Goal: Find specific page/section: Find specific page/section

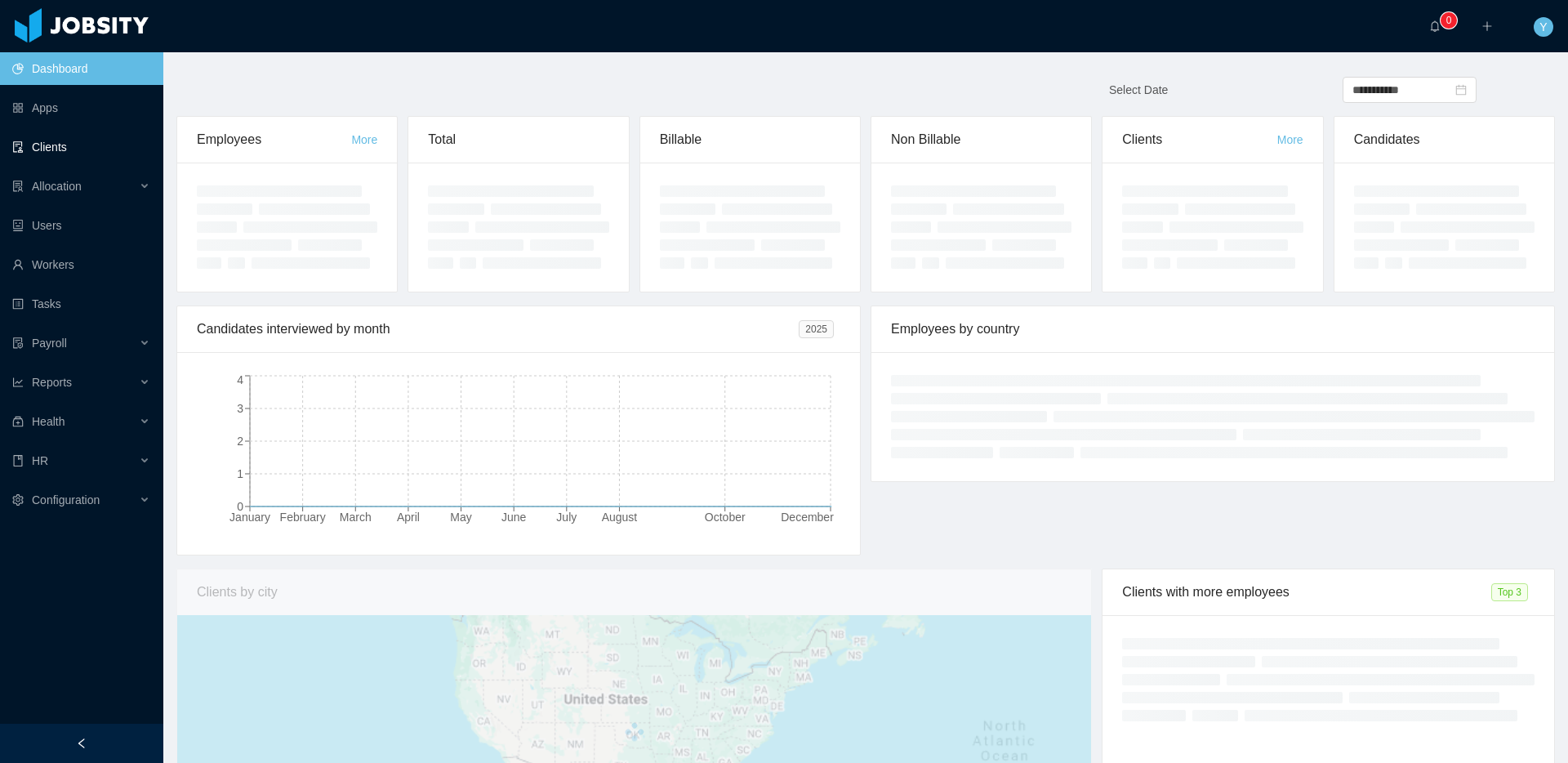
click at [40, 153] on link "Clients" at bounding box center [81, 147] width 138 height 33
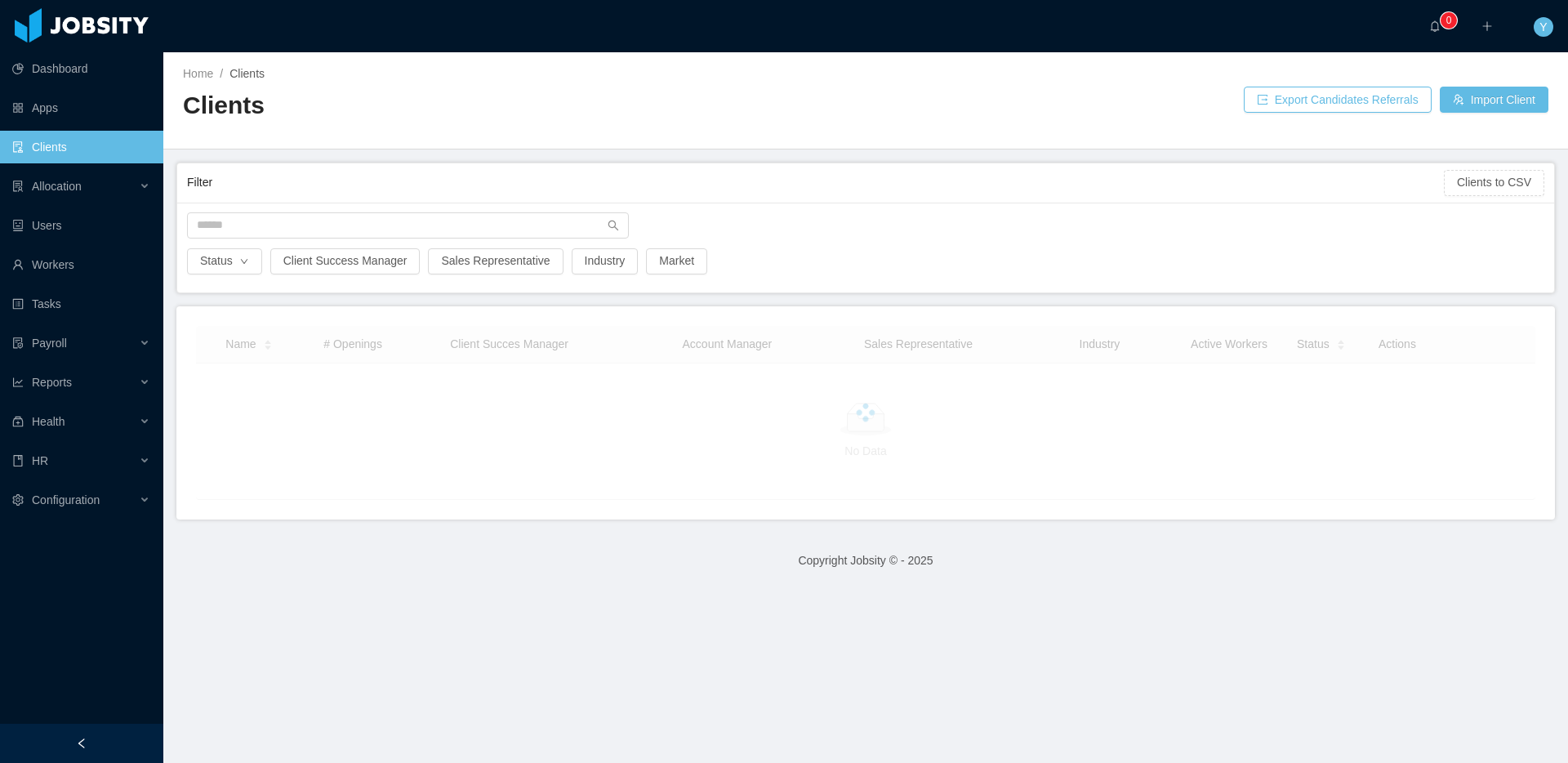
click at [413, 210] on div "Status Client Success Manager Sales Representative Industry Market" at bounding box center [865, 246] width 1377 height 89
click at [386, 228] on input "text" at bounding box center [407, 225] width 442 height 26
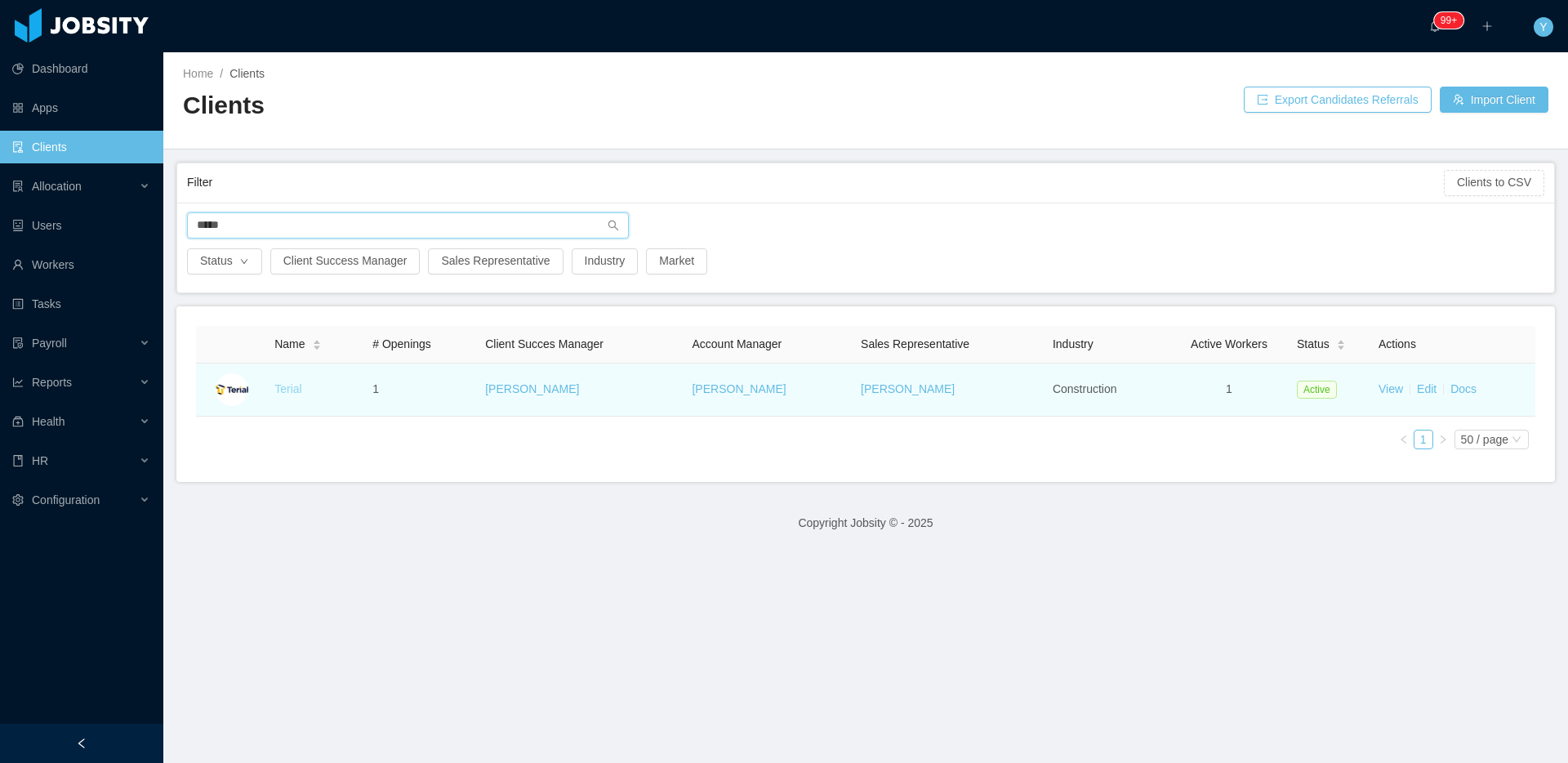
type input "*****"
click at [289, 385] on link "Terial" at bounding box center [288, 389] width 27 height 13
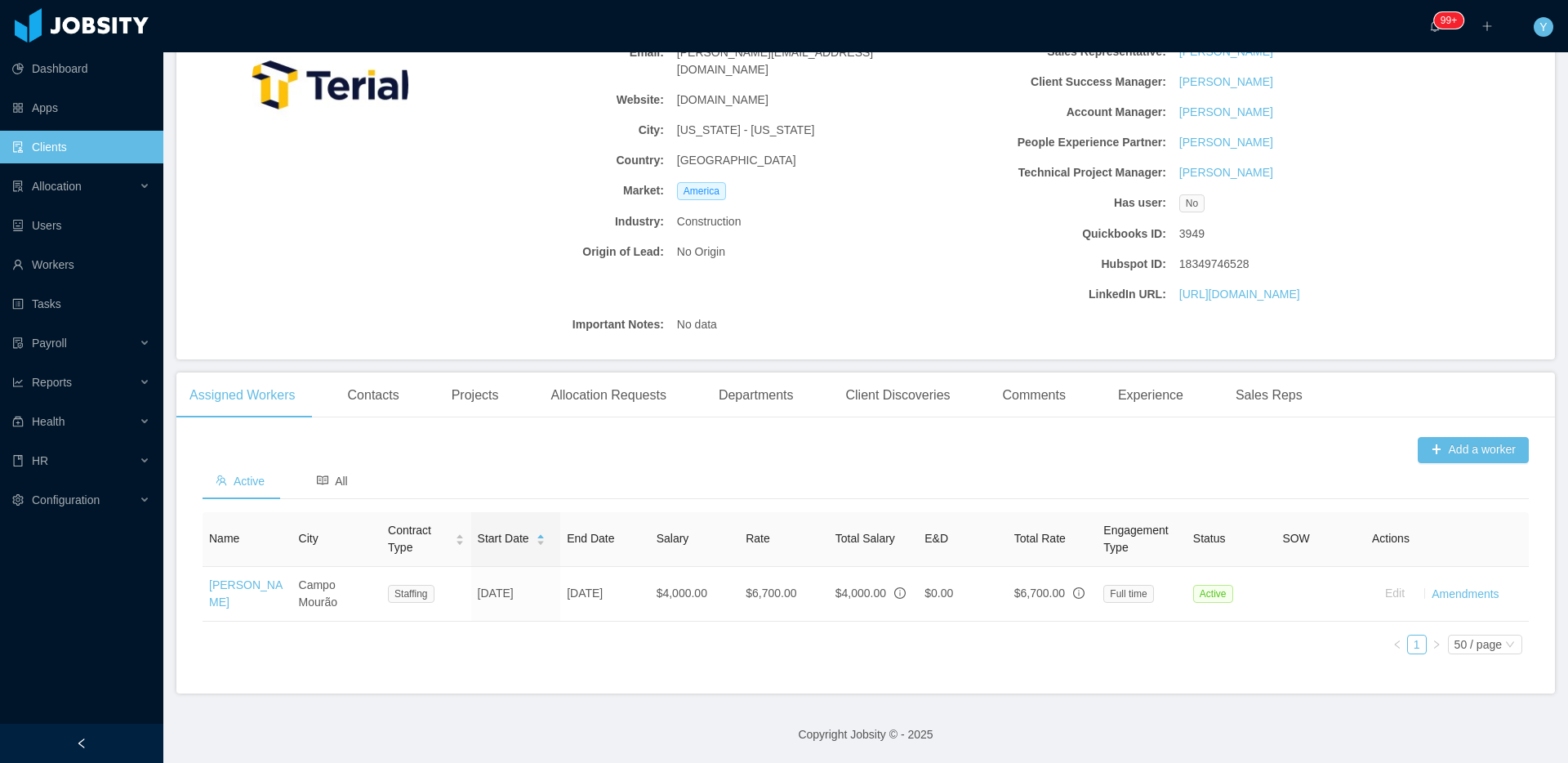
scroll to position [205, 0]
click at [760, 376] on div "Departments" at bounding box center [755, 395] width 101 height 46
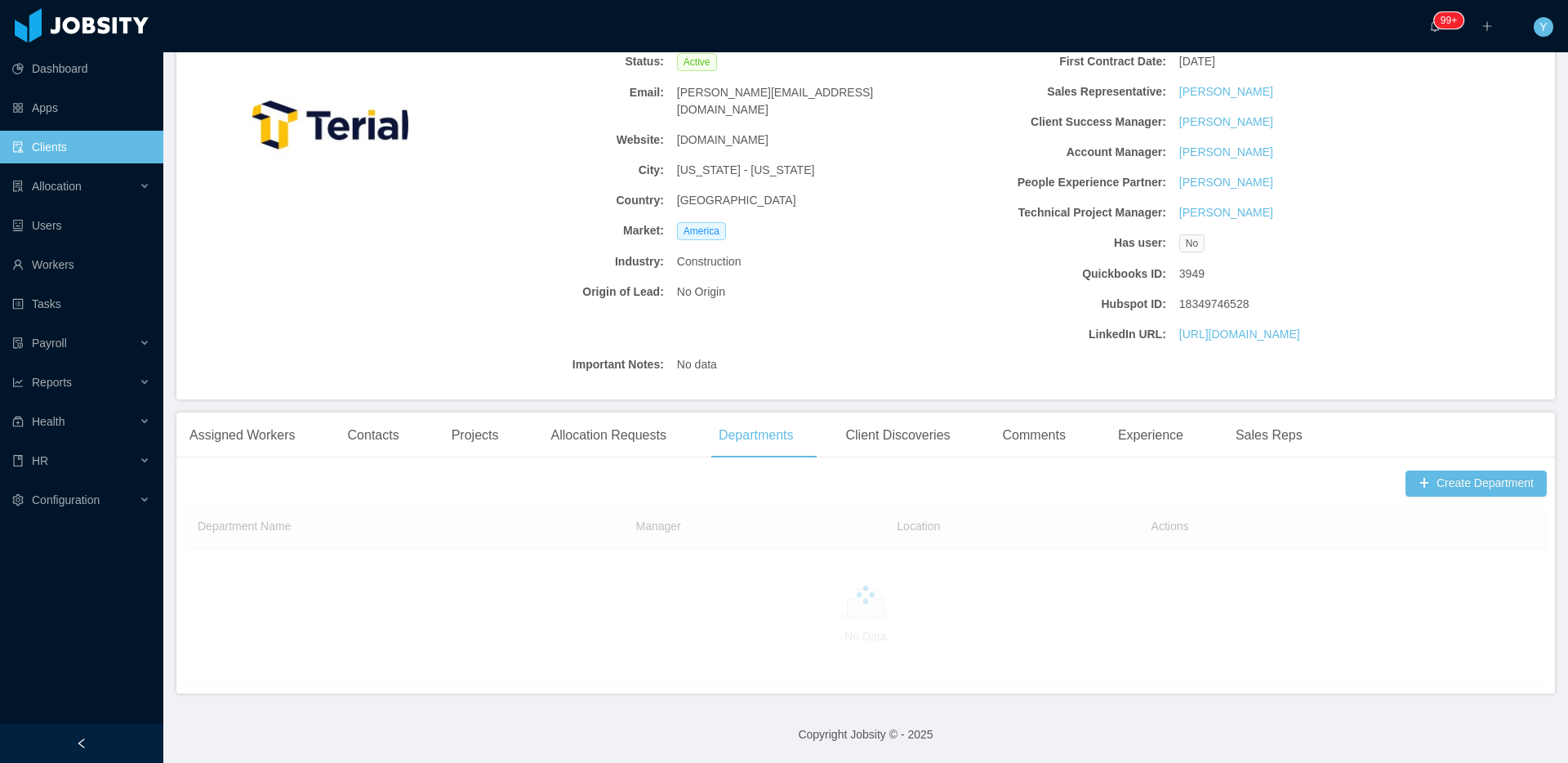
scroll to position [121, 0]
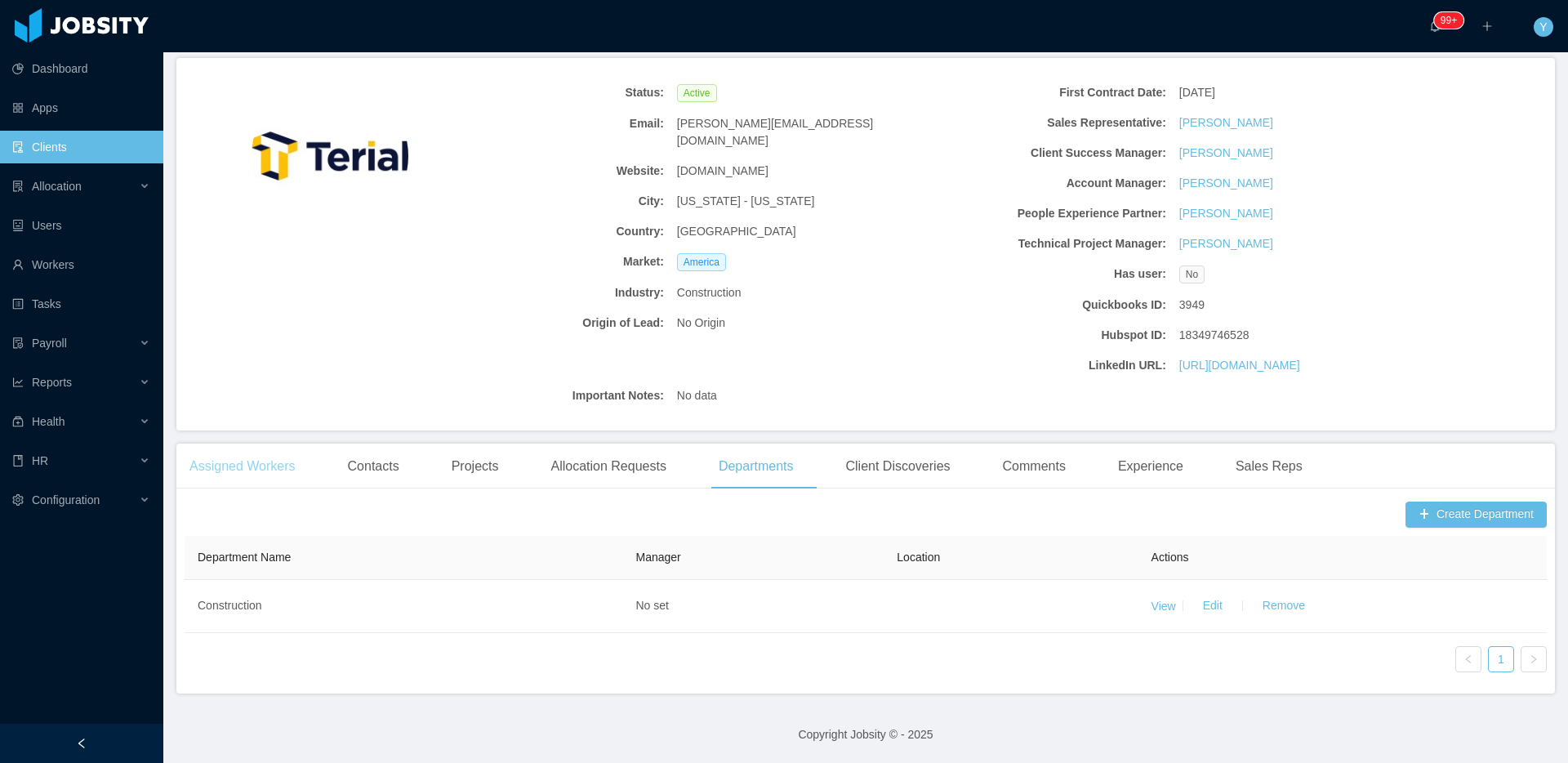
click at [295, 477] on div "Assigned Workers" at bounding box center [241, 467] width 132 height 46
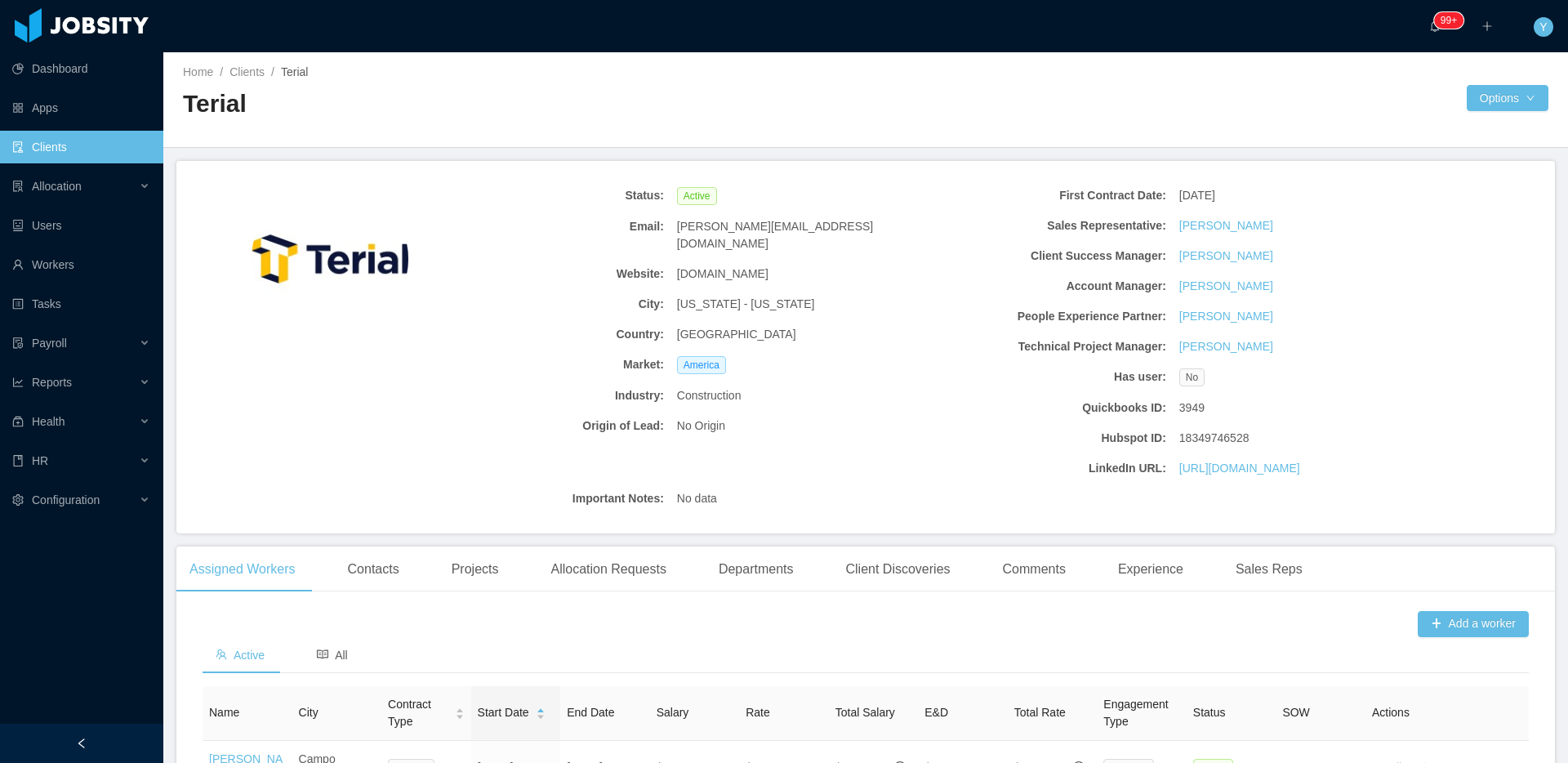
scroll to position [0, 0]
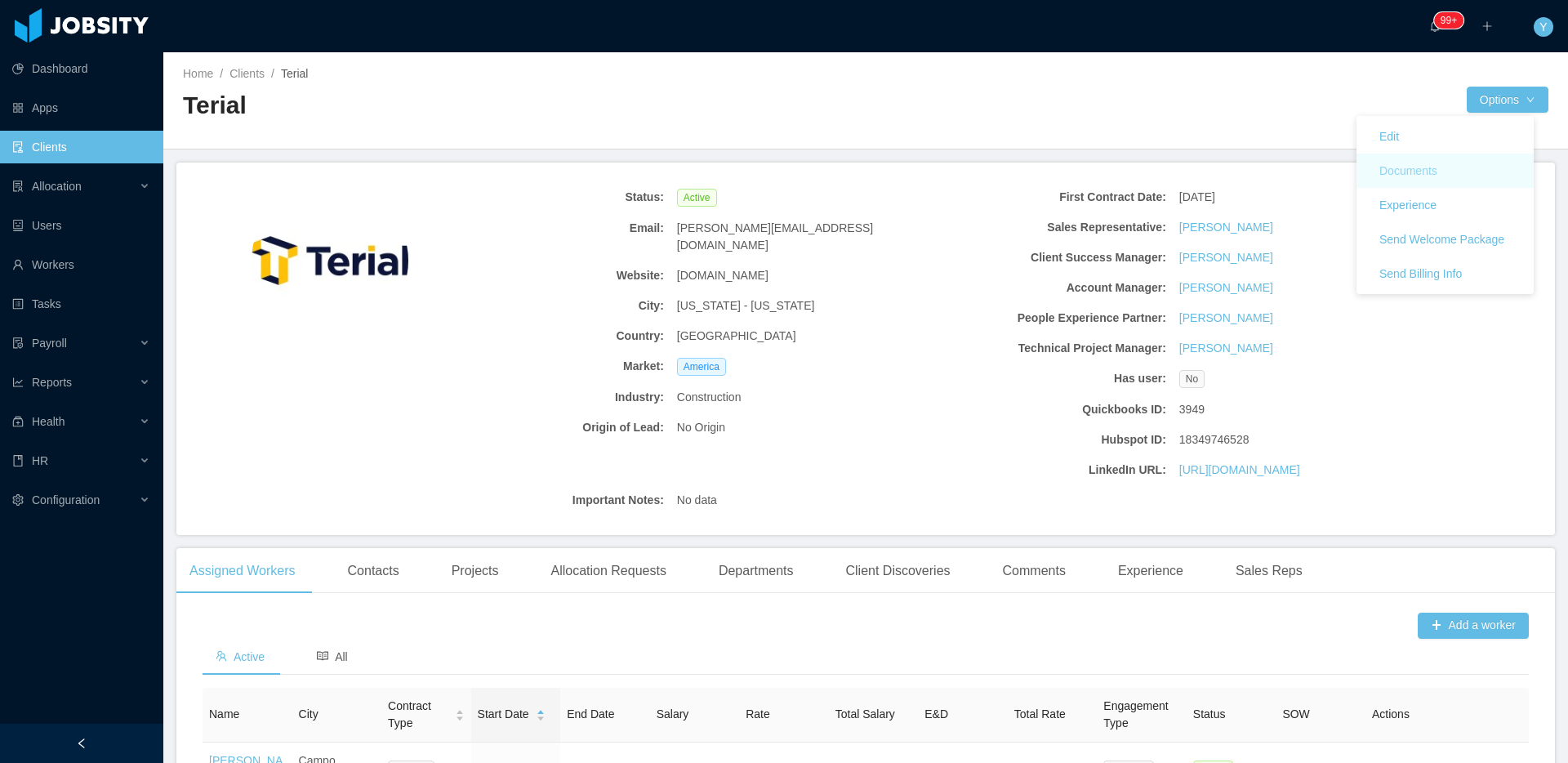
click at [1447, 164] on button "Documents" at bounding box center [1407, 170] width 84 height 26
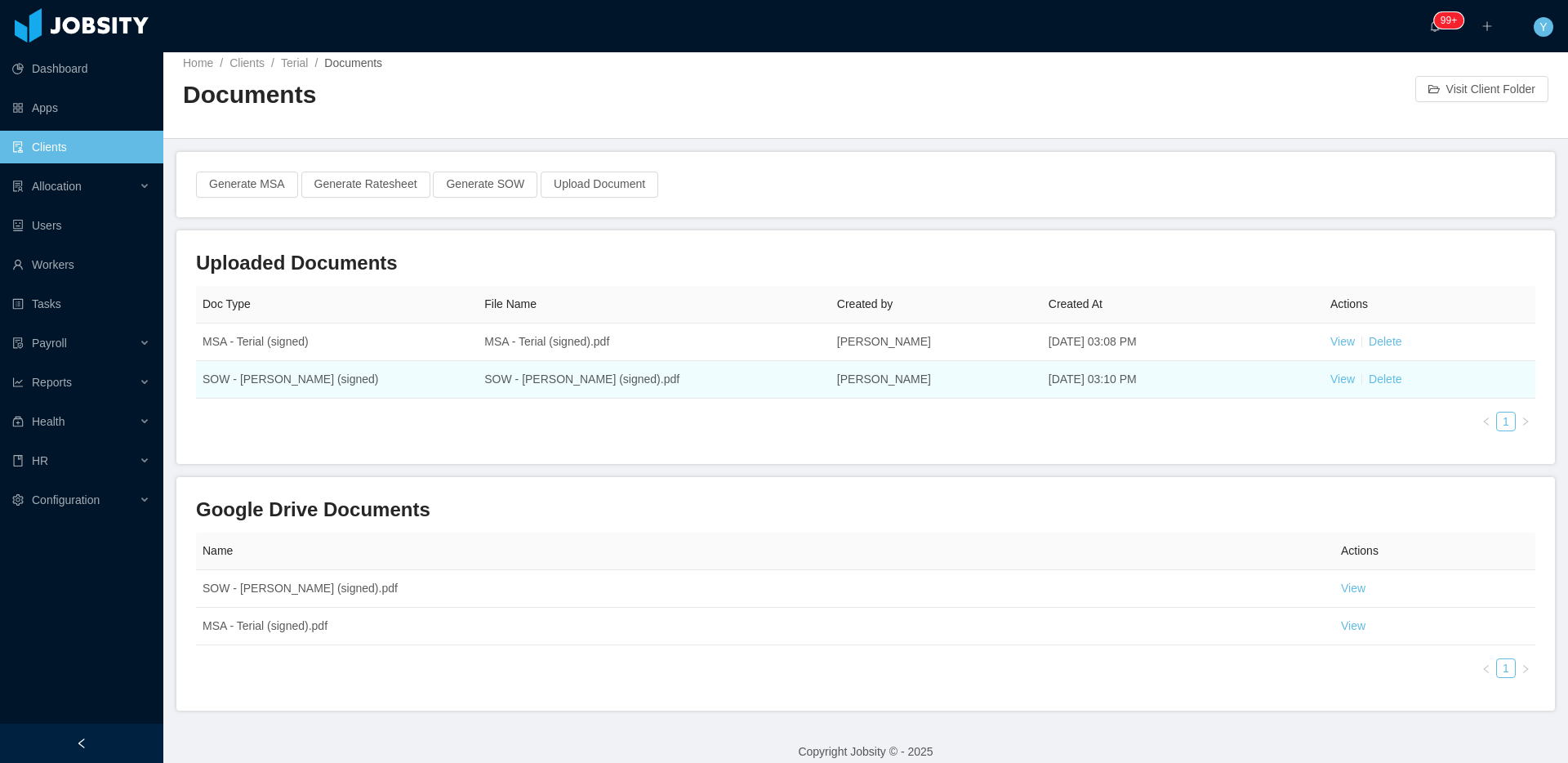
scroll to position [29, 0]
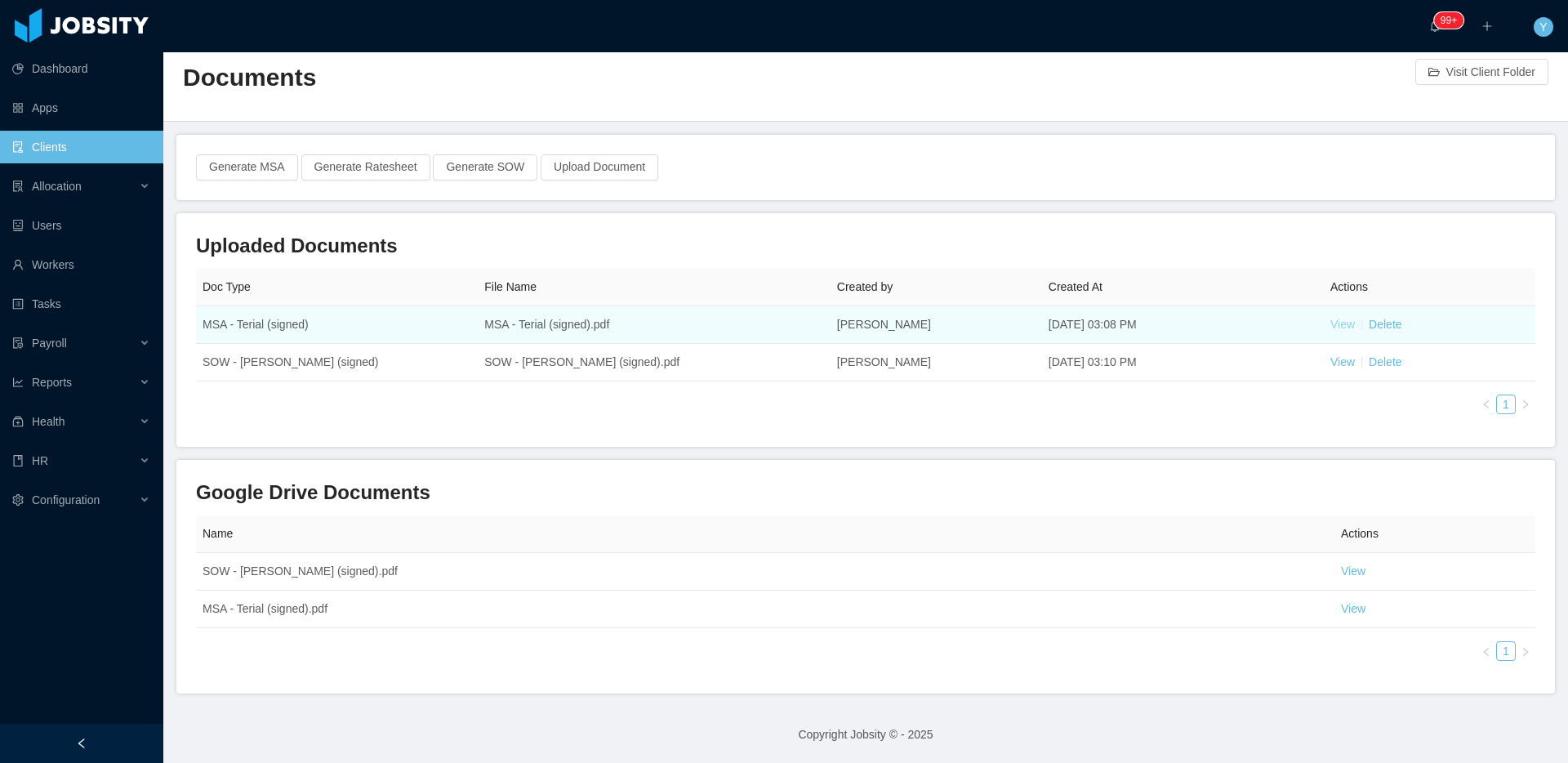
click at [1330, 324] on link "View" at bounding box center [1342, 324] width 24 height 13
